Goal: Transaction & Acquisition: Purchase product/service

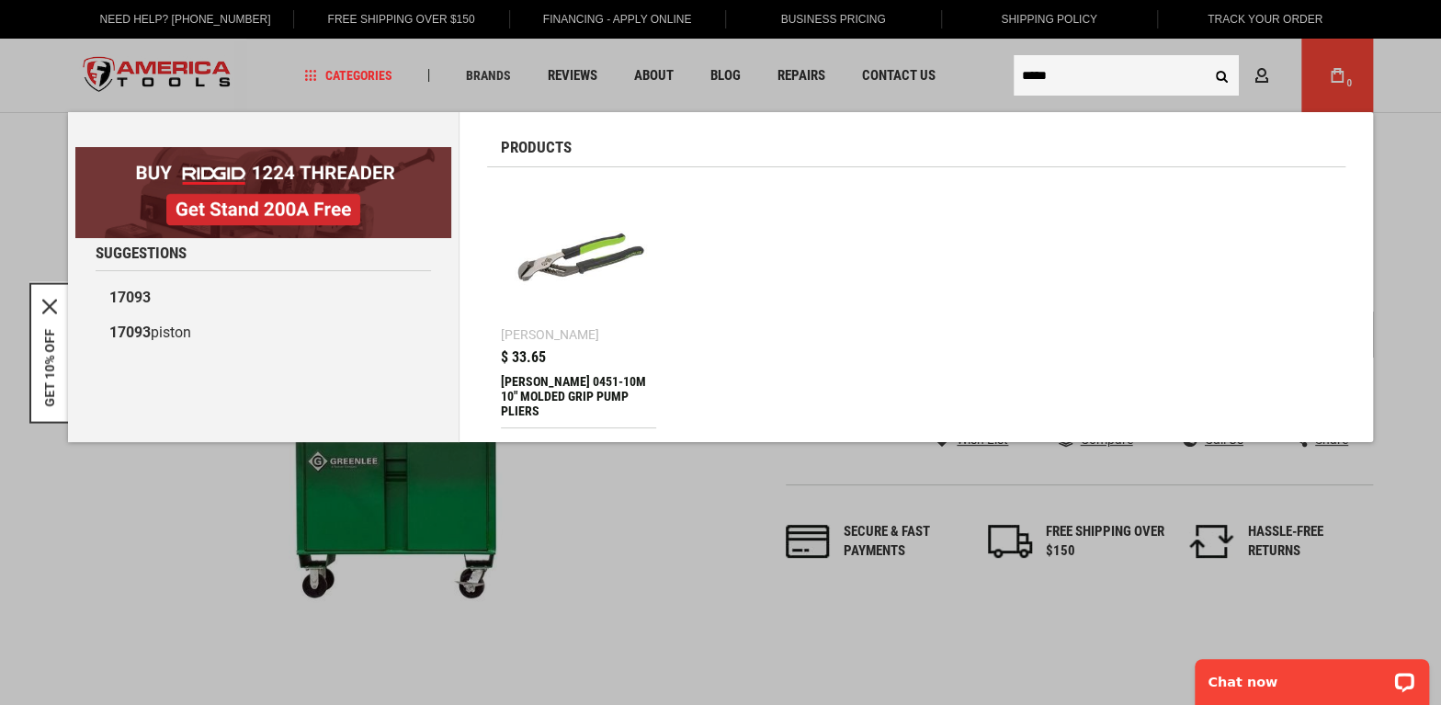
click at [1114, 85] on input "*****" at bounding box center [1126, 75] width 225 height 40
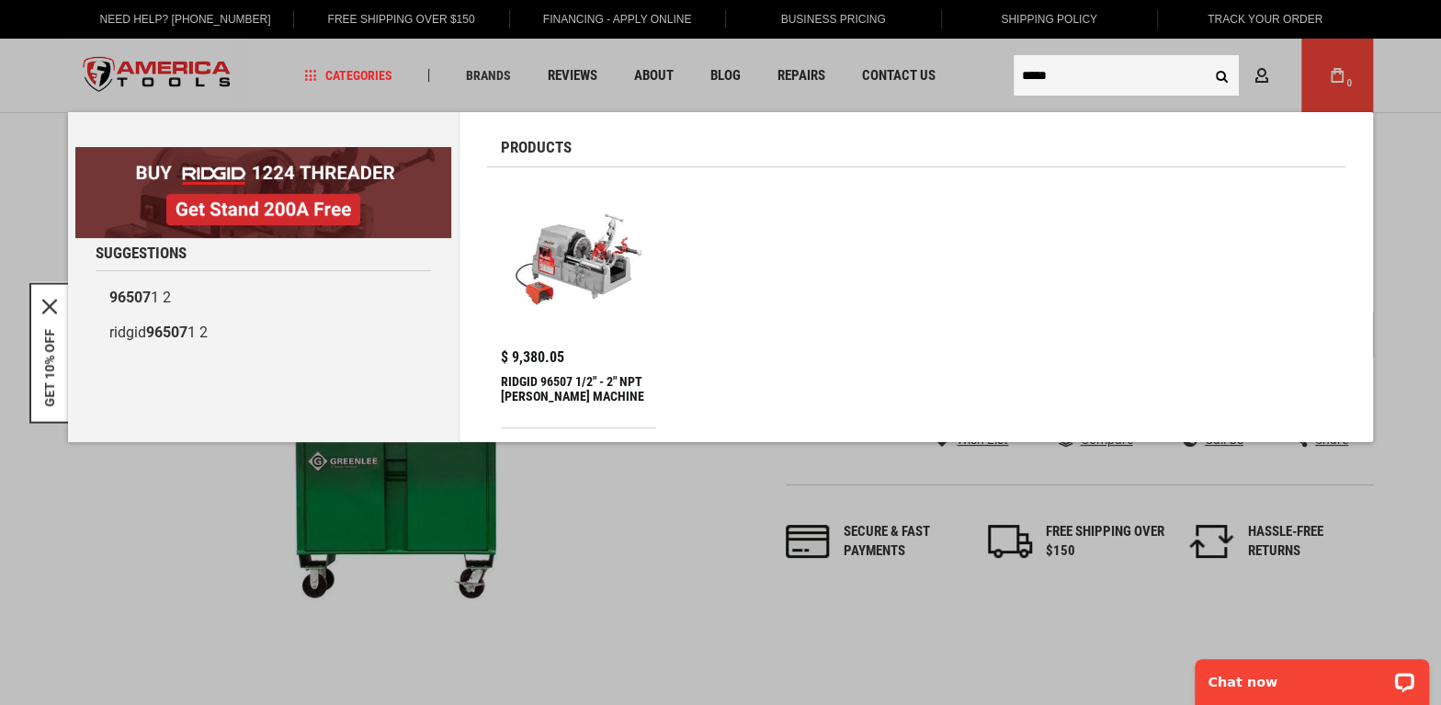
type input "*****"
click at [604, 305] on img at bounding box center [578, 258] width 137 height 137
